Goal: Task Accomplishment & Management: Manage account settings

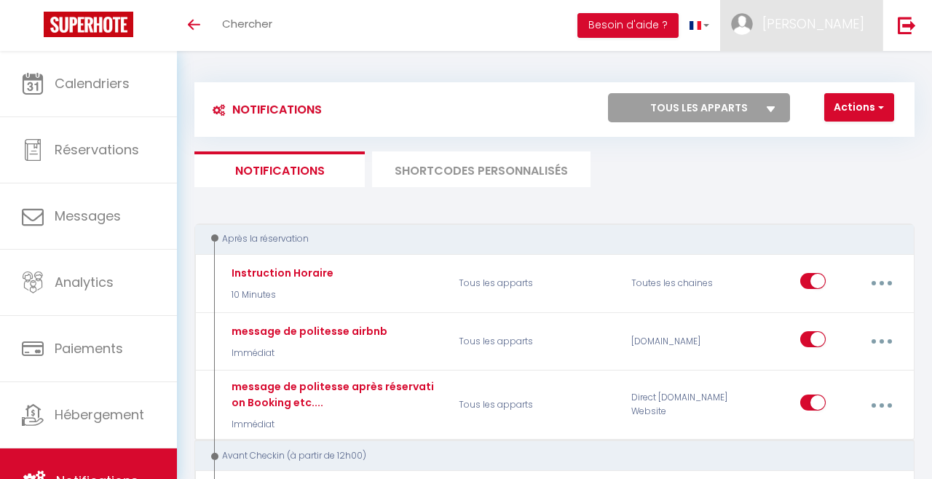
click at [810, 13] on link "[PERSON_NAME]" at bounding box center [801, 25] width 162 height 51
click at [103, 102] on div at bounding box center [466, 239] width 932 height 479
click at [814, 30] on span "[PERSON_NAME]" at bounding box center [813, 24] width 102 height 18
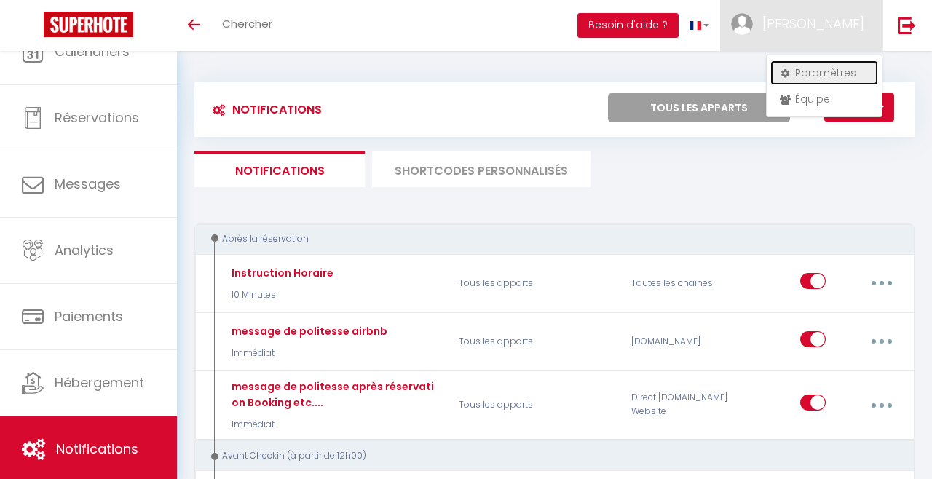
click at [839, 71] on link "Paramètres" at bounding box center [824, 72] width 108 height 25
select select "fr"
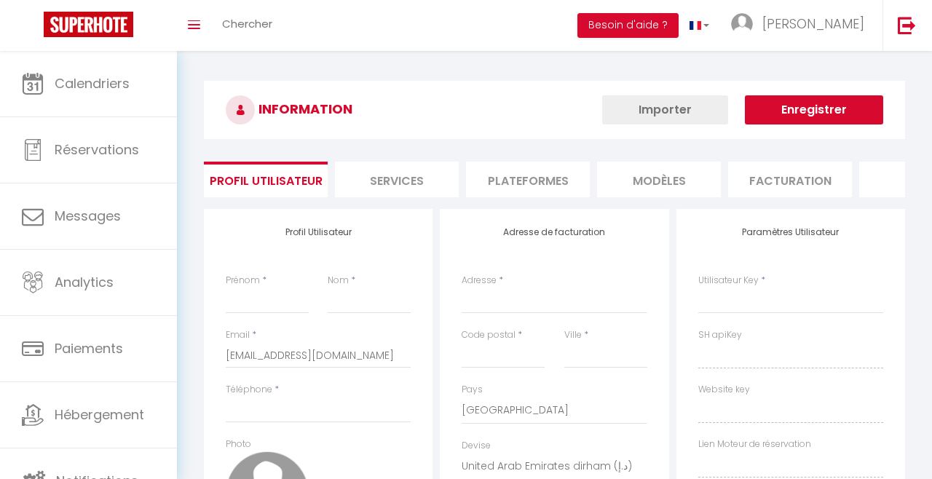
type input "[PERSON_NAME]"
type input "Vankeirsbilck"
type input "0642766252"
type input "[STREET_ADDRESS][PERSON_NAME]"
type input "59160"
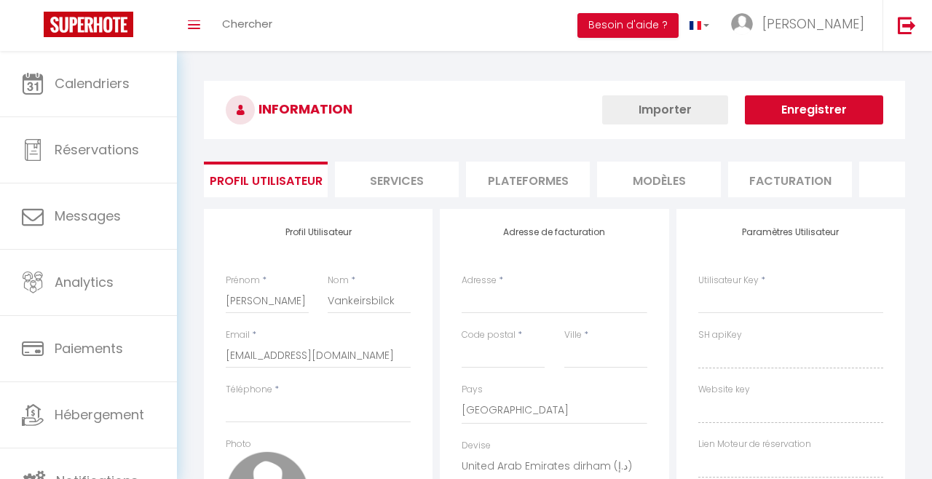
type input "Lille"
select select "28"
type input "x3MBwnL2AHUrZ3salBZwa98is"
type input "IFhaHTh0VCv4rL8TyiTianNRx"
type input "[URL][DOMAIN_NAME]"
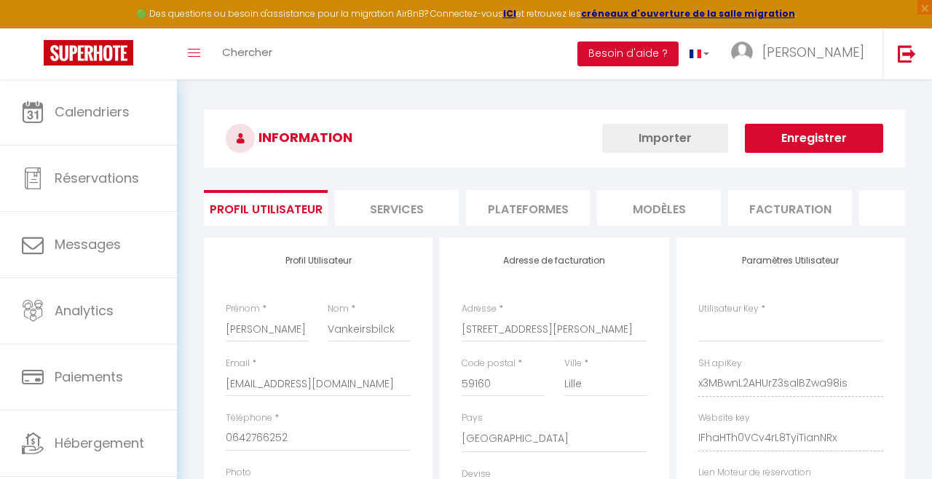
type input "x3MBwnL2AHUrZ3salBZwa98is"
type input "IFhaHTh0VCv4rL8TyiTianNRx"
type input "[URL][DOMAIN_NAME]"
select select "fr"
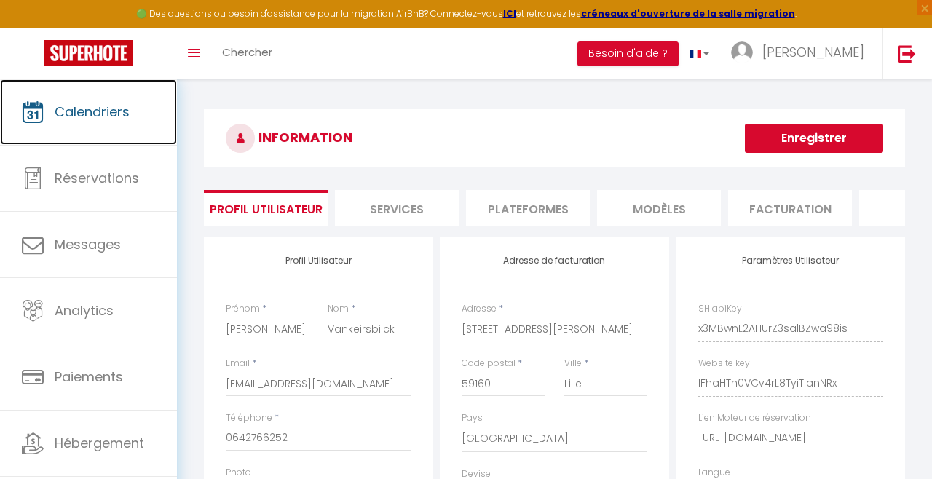
click at [107, 112] on span "Calendriers" at bounding box center [92, 112] width 75 height 18
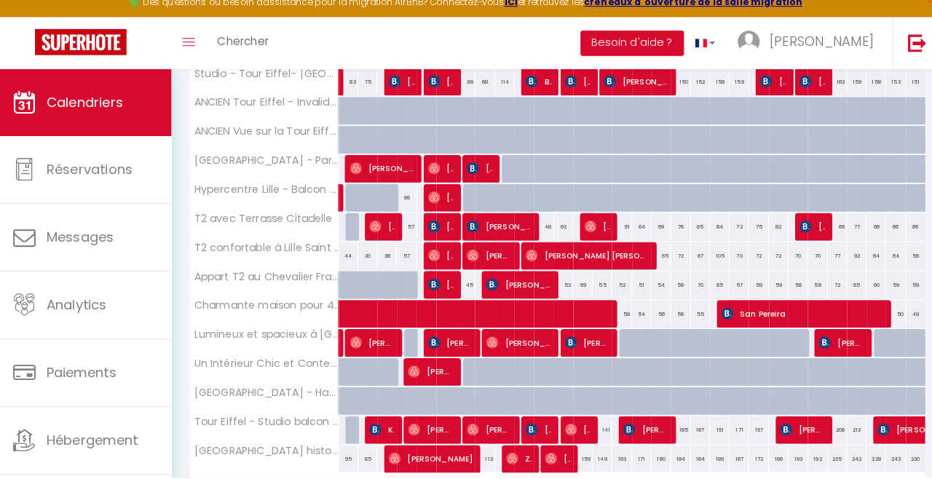
scroll to position [446, 0]
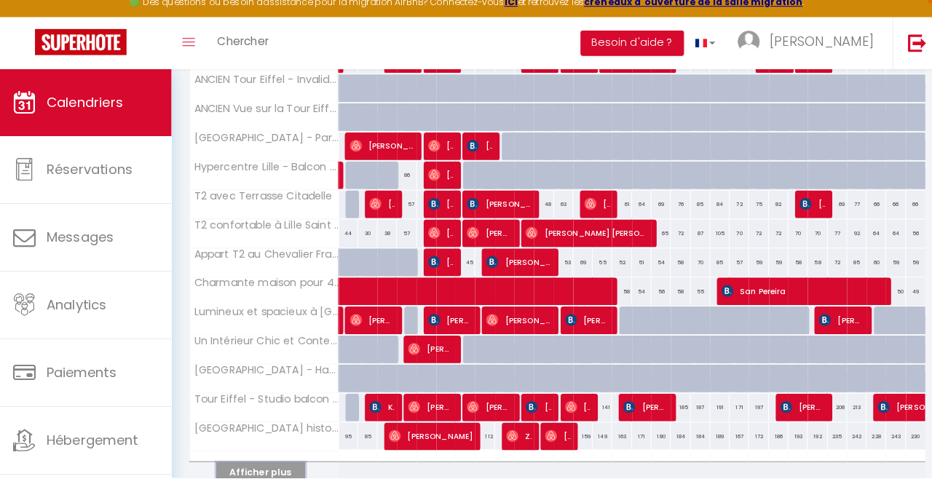
click at [275, 478] on button "Afficher plus" at bounding box center [264, 474] width 87 height 20
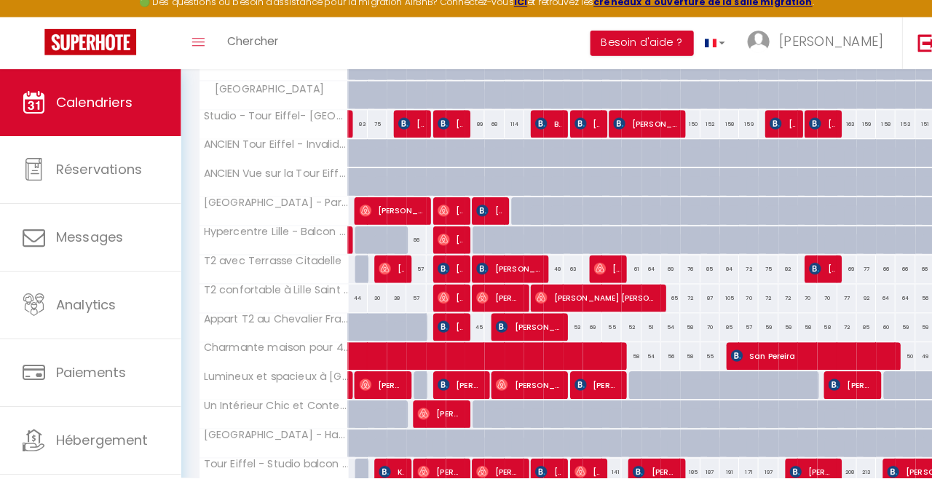
scroll to position [384, 0]
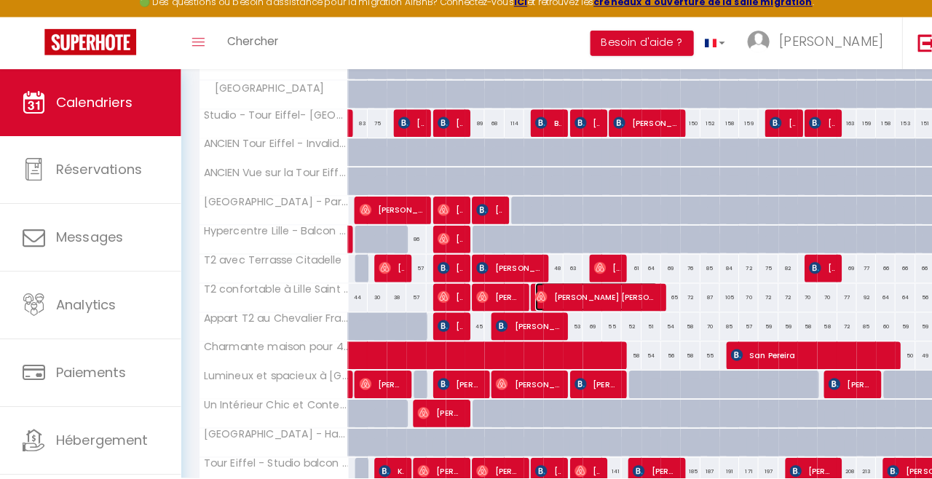
click at [553, 307] on span "[PERSON_NAME] [PERSON_NAME]" at bounding box center [583, 302] width 120 height 28
select select "OK"
select select "0"
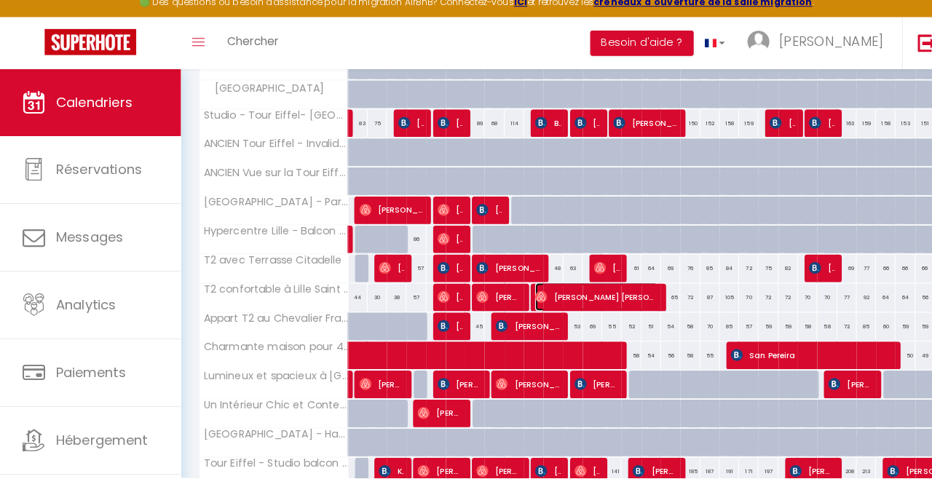
select select "1"
select select
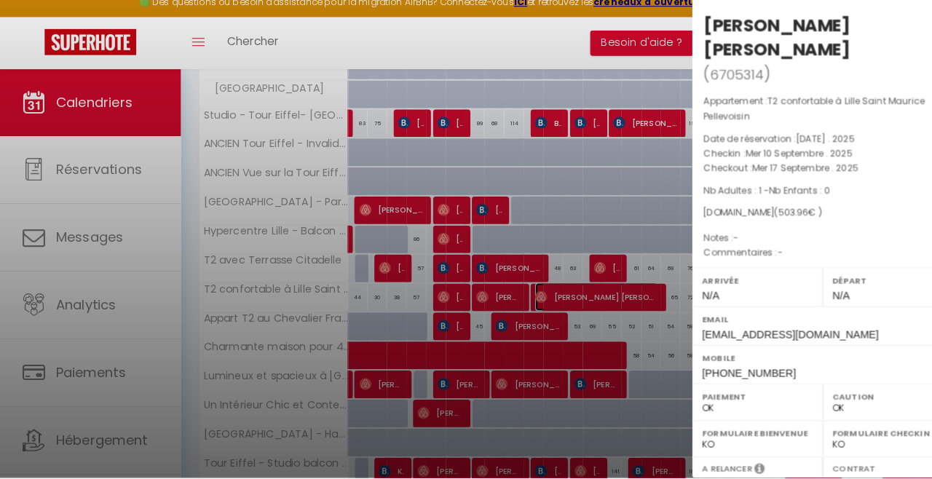
select select "25191"
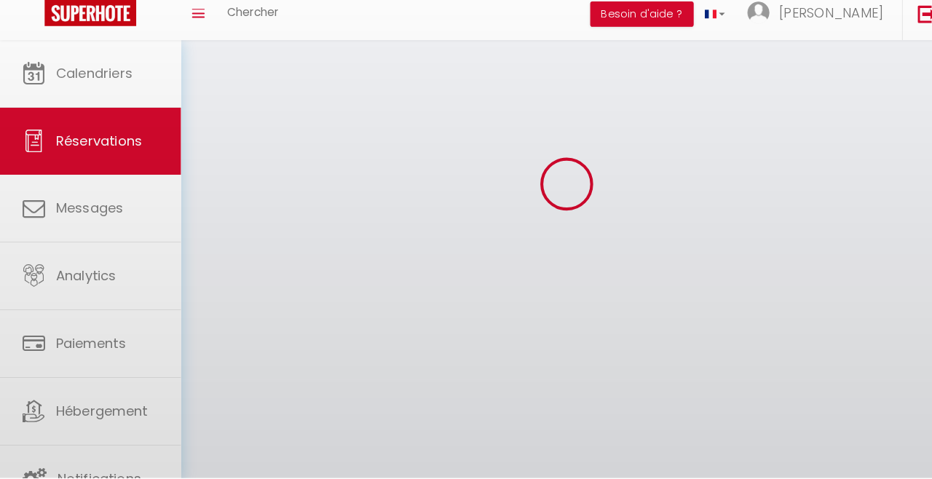
scroll to position [79, 0]
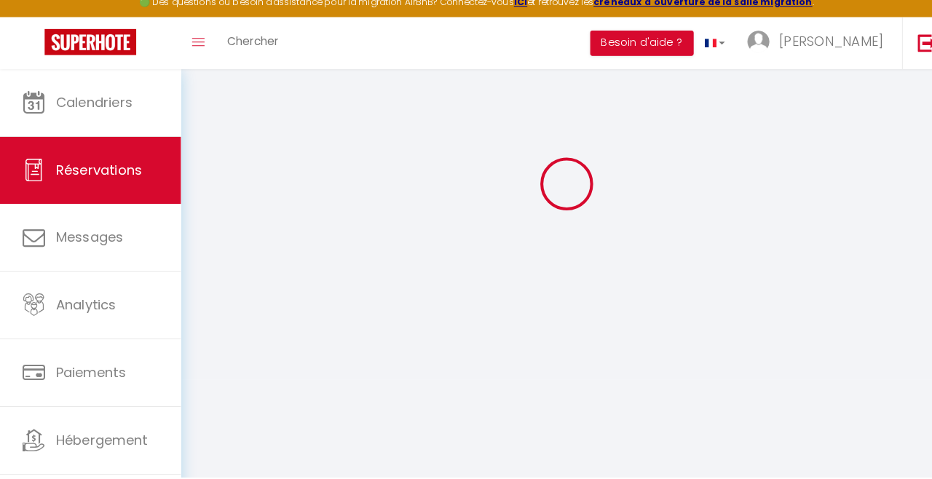
select select
checkbox input "false"
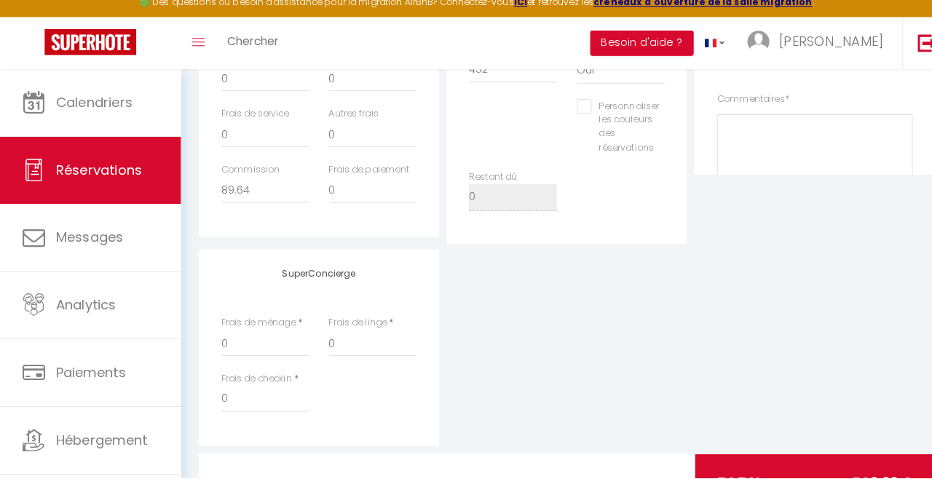
select select
type input "26"
type input "25.96"
select select
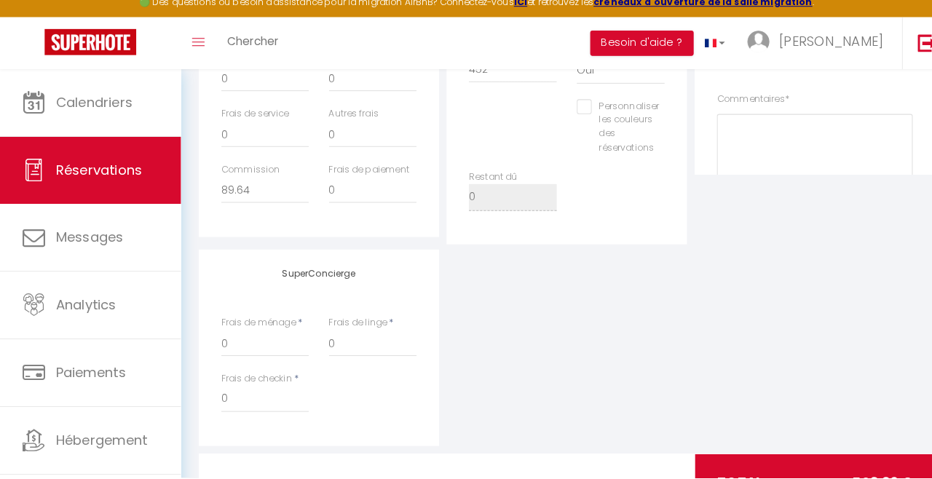
checkbox input "false"
select select
checkbox input "false"
select select
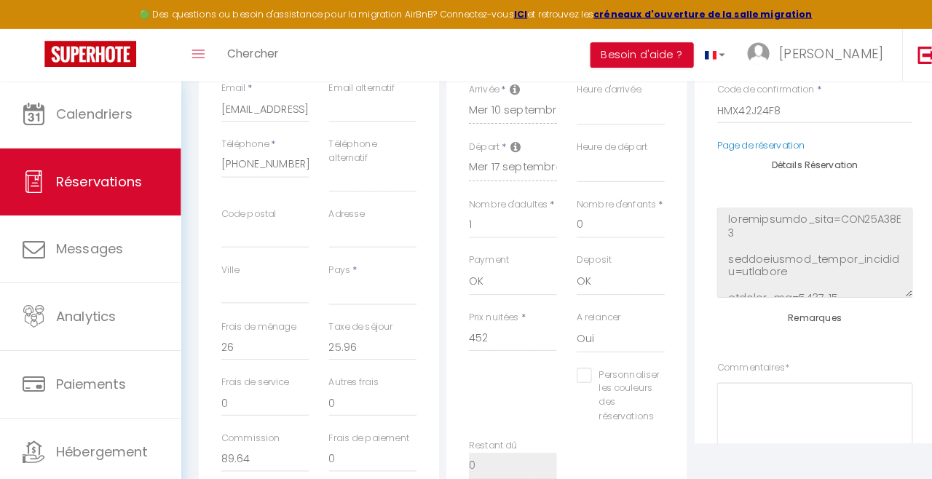
scroll to position [0, 0]
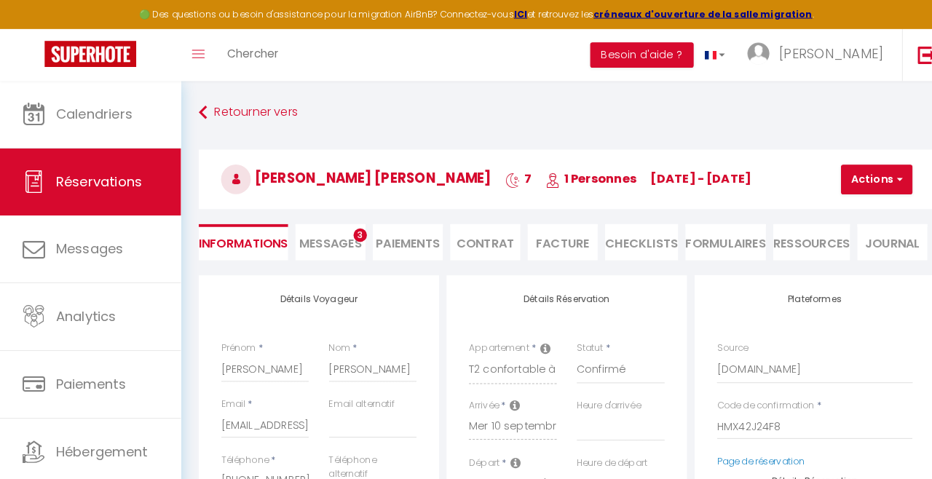
click at [336, 250] on li "Messages 3" at bounding box center [323, 237] width 68 height 36
